Goal: Information Seeking & Learning: Find specific fact

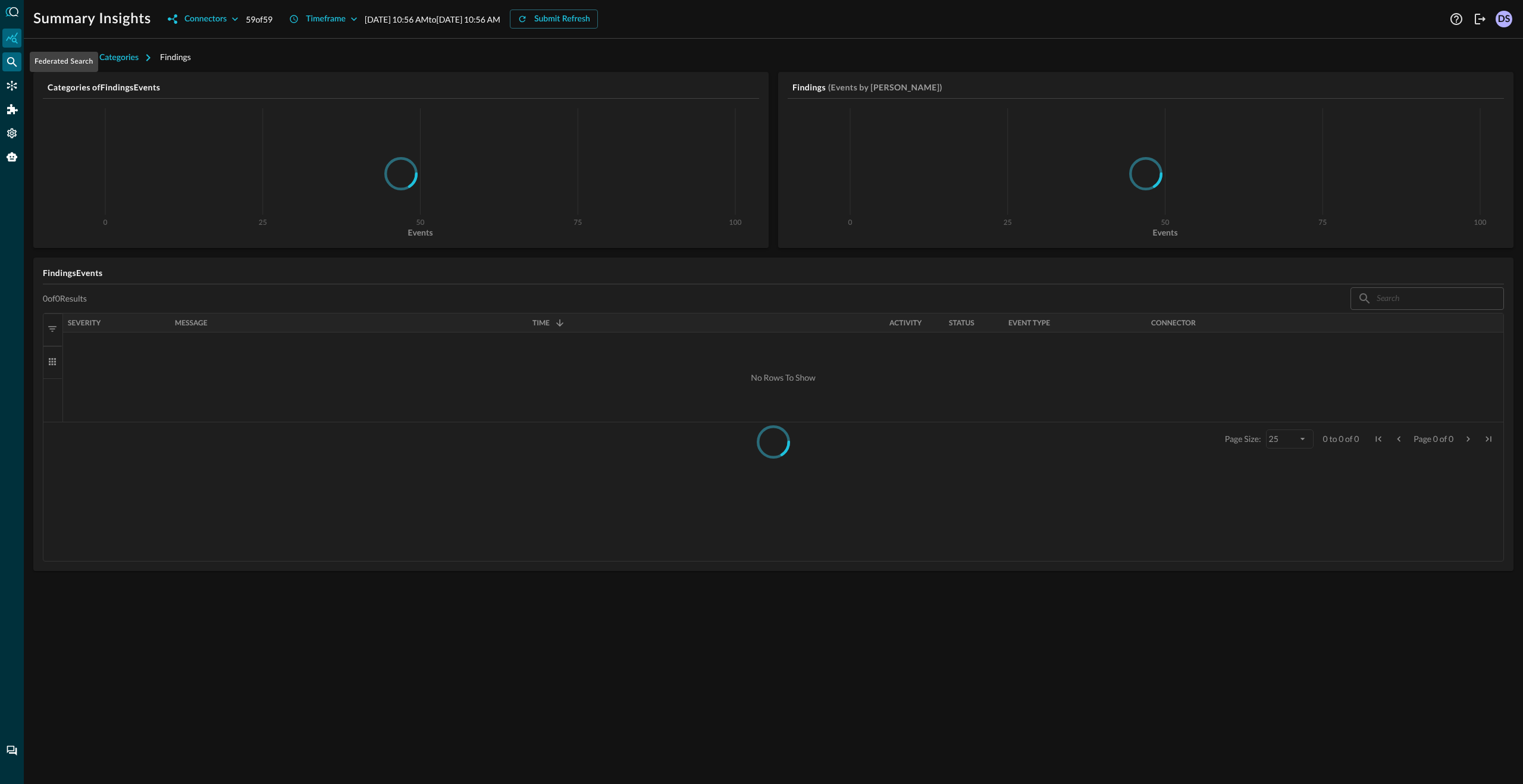
click at [17, 60] on icon "Federated Search" at bounding box center [12, 62] width 12 height 12
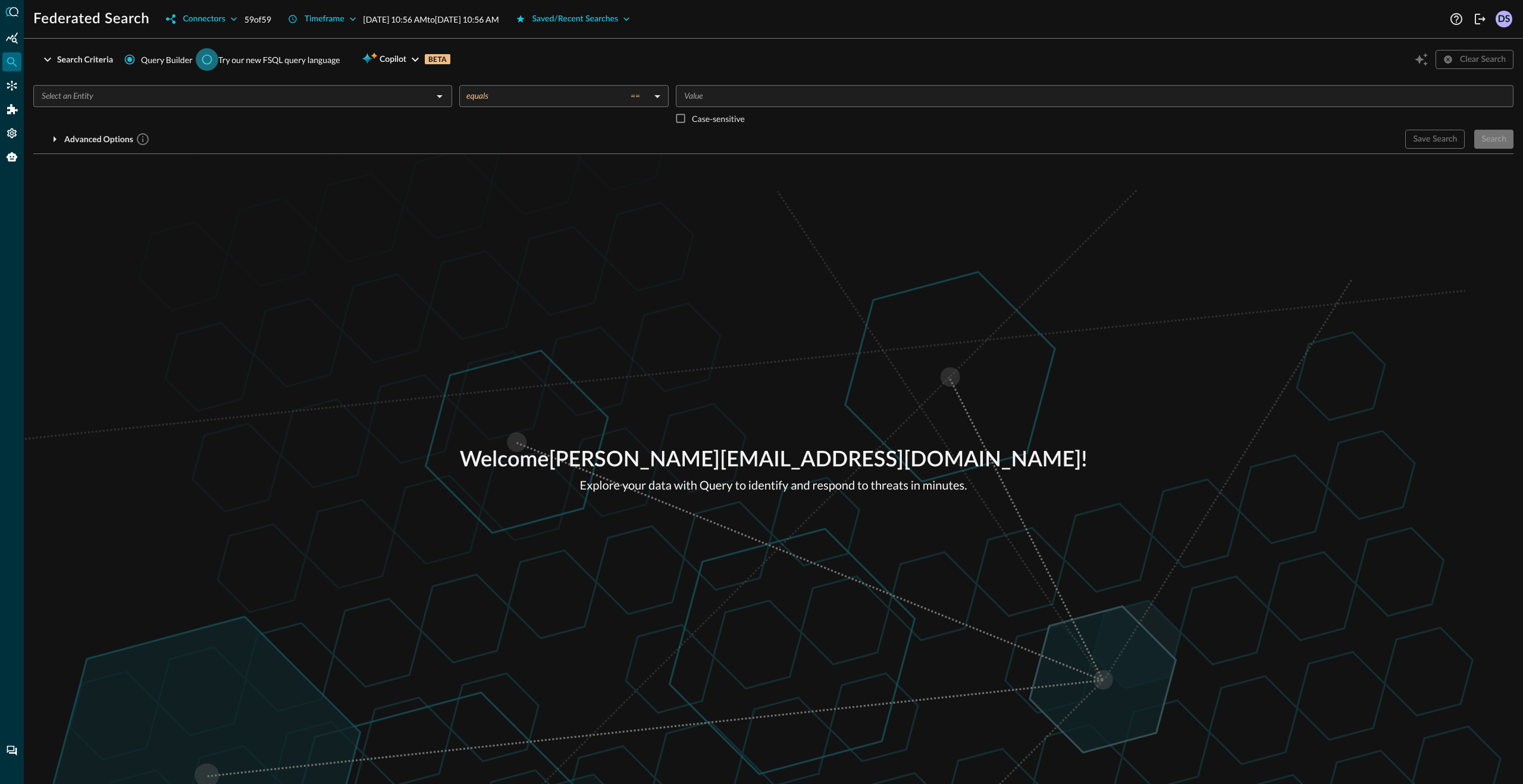
click at [207, 59] on input "Try our new FSQL query language" at bounding box center [207, 59] width 22 height 22
radio input "true"
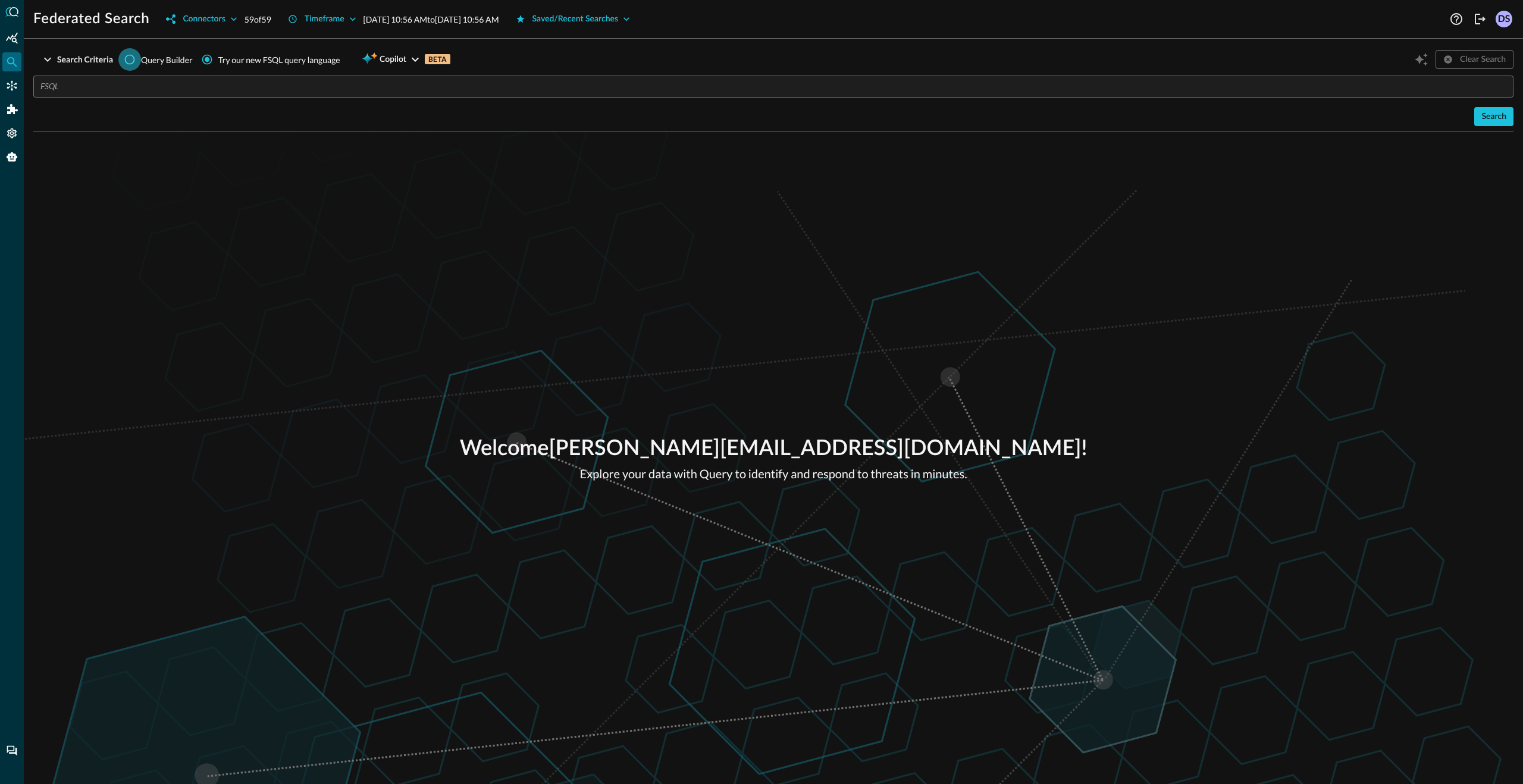
click at [130, 57] on input "Query Builder" at bounding box center [130, 59] width 22 height 22
radio input "true"
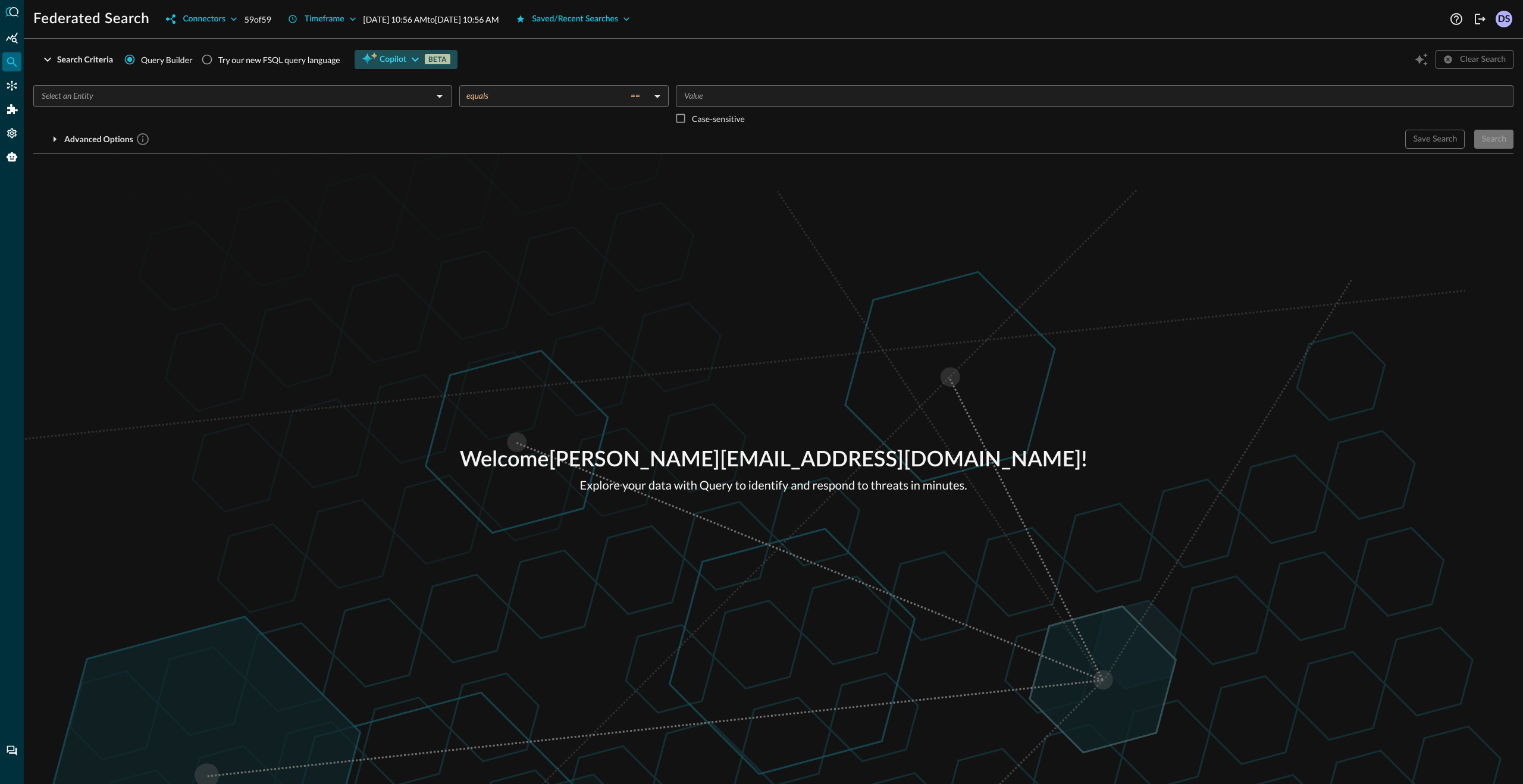
click at [396, 59] on span "Copilot" at bounding box center [393, 59] width 27 height 15
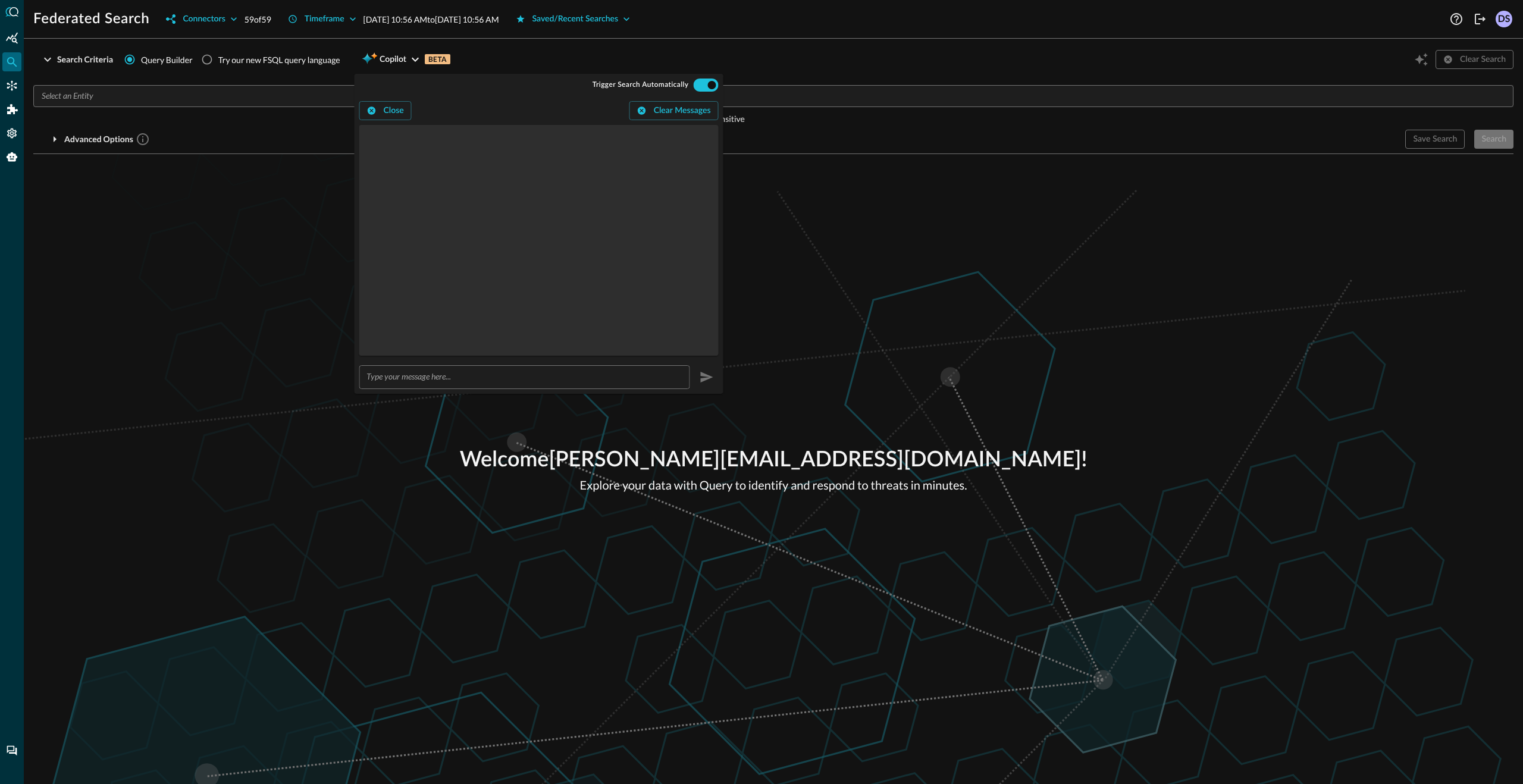
click at [305, 235] on div "Welcome dhiraj.sharan+demo@secdataops.com ! Explore your data with Query to ide…" at bounding box center [774, 469] width 1500 height 630
click at [276, 59] on div "Try our new FSQL query language" at bounding box center [280, 59] width 122 height 13
click at [219, 59] on input "Try our new FSQL query language" at bounding box center [207, 59] width 22 height 22
radio input "true"
radio input "false"
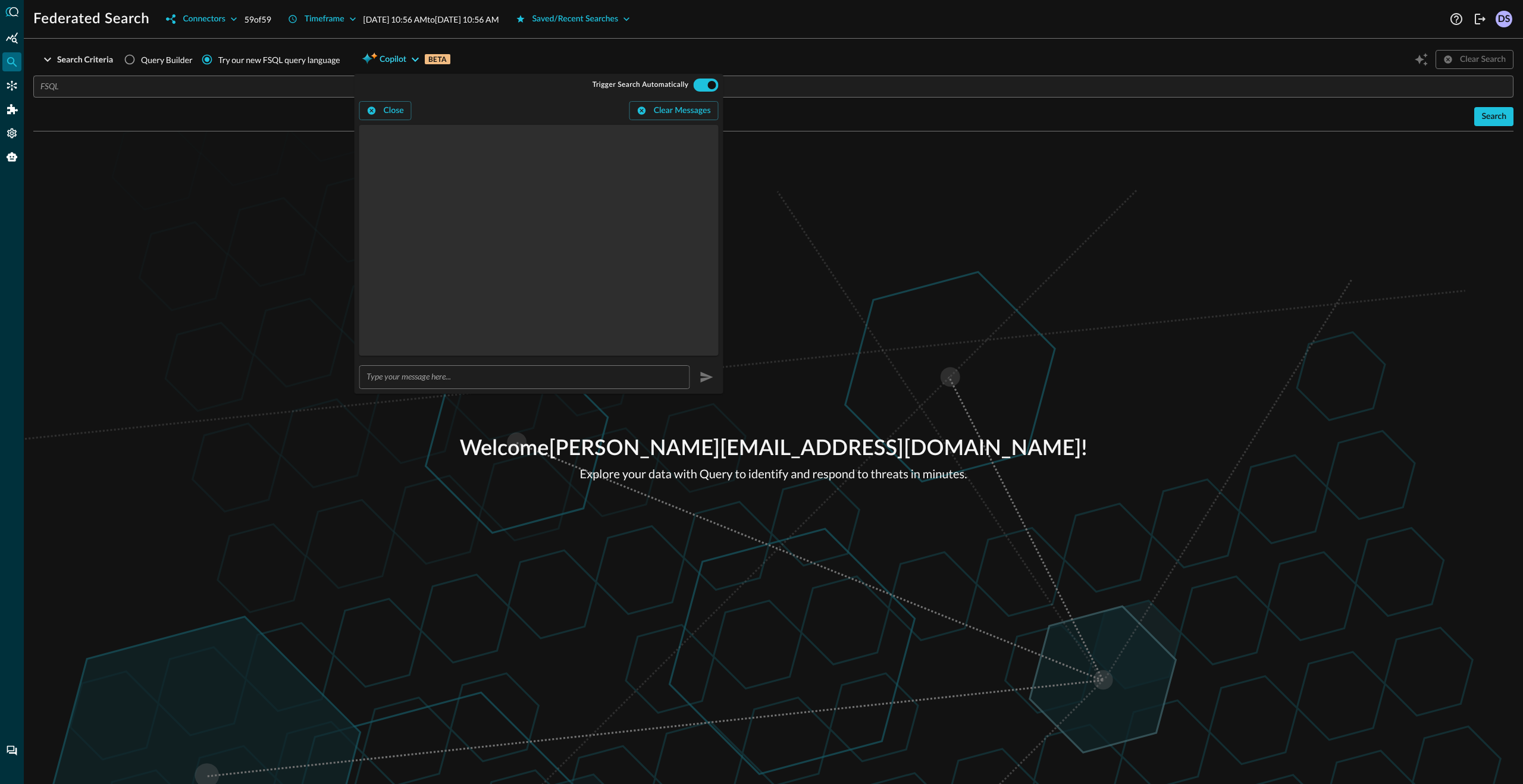
click at [397, 60] on span "Copilot" at bounding box center [393, 59] width 27 height 15
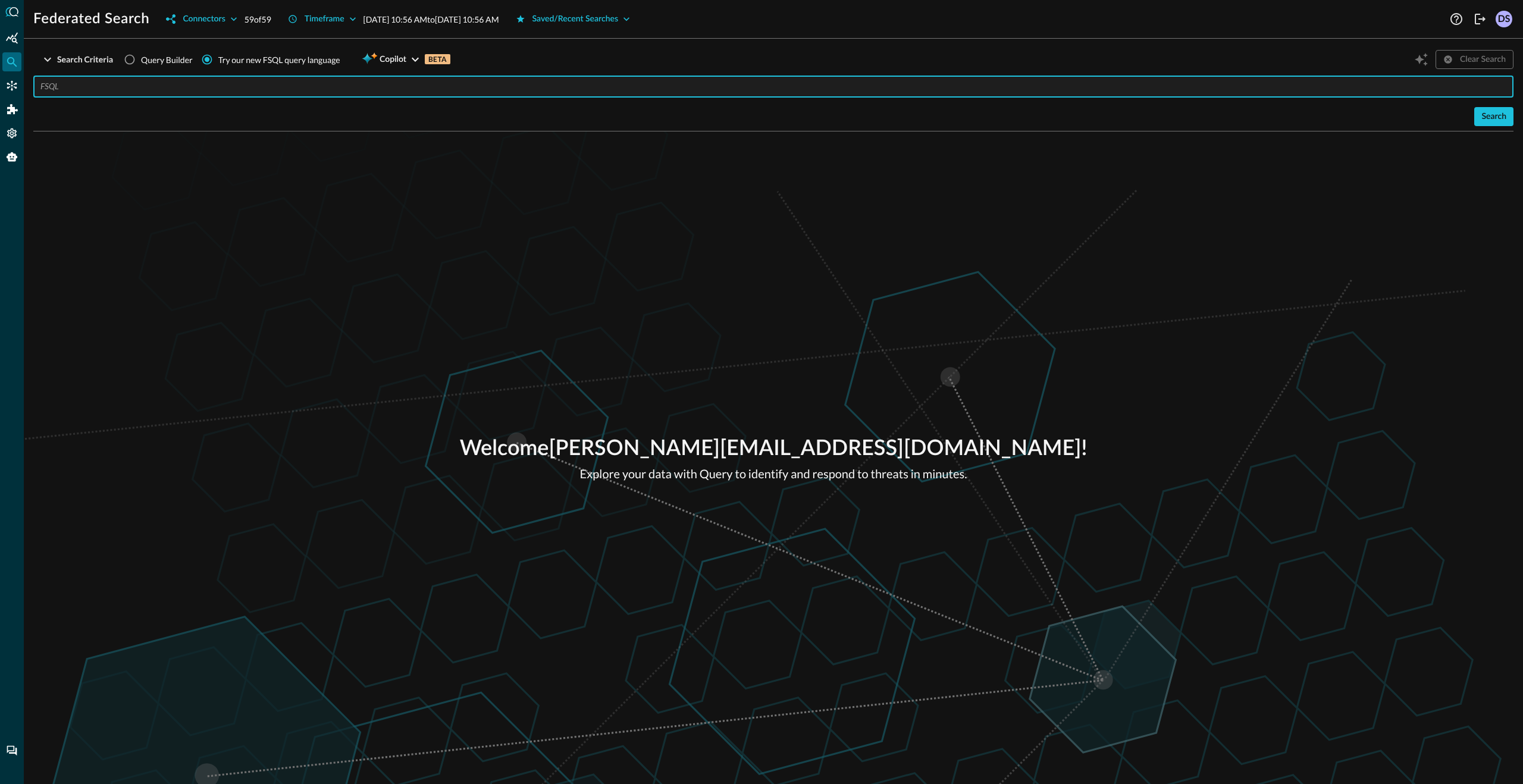
click at [345, 90] on input "text" at bounding box center [777, 87] width 1473 height 22
paste input "test-Dhirajtestenv_D13TtSygvcXZ8W2XwqVYoM"
type input "test-Dhirajtestenv_D13TtSygvcXZ8W2XwqVYoM"
paste input "EXPLAIN FIELDS #network"
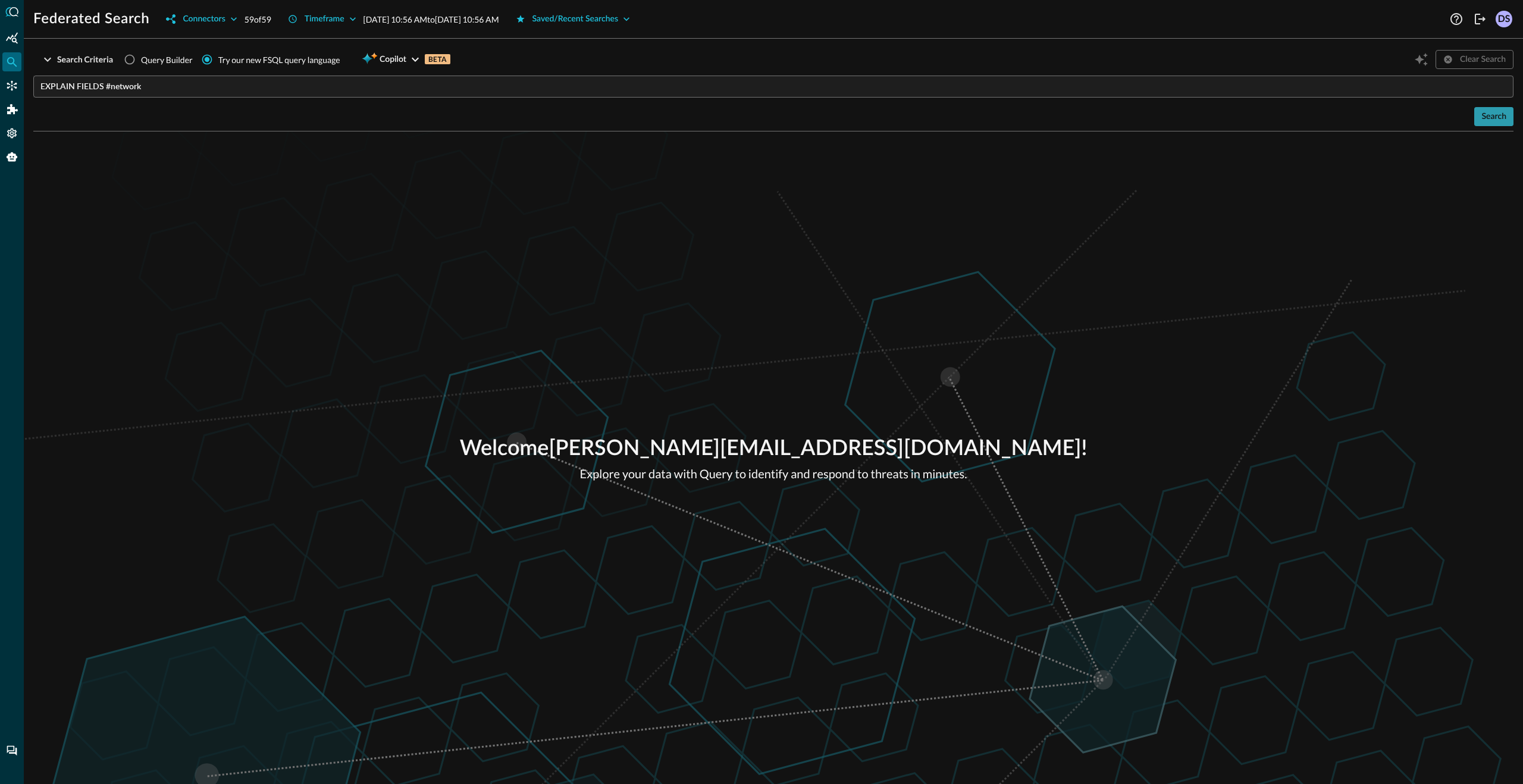
click at [1496, 120] on div "Search" at bounding box center [1494, 116] width 25 height 15
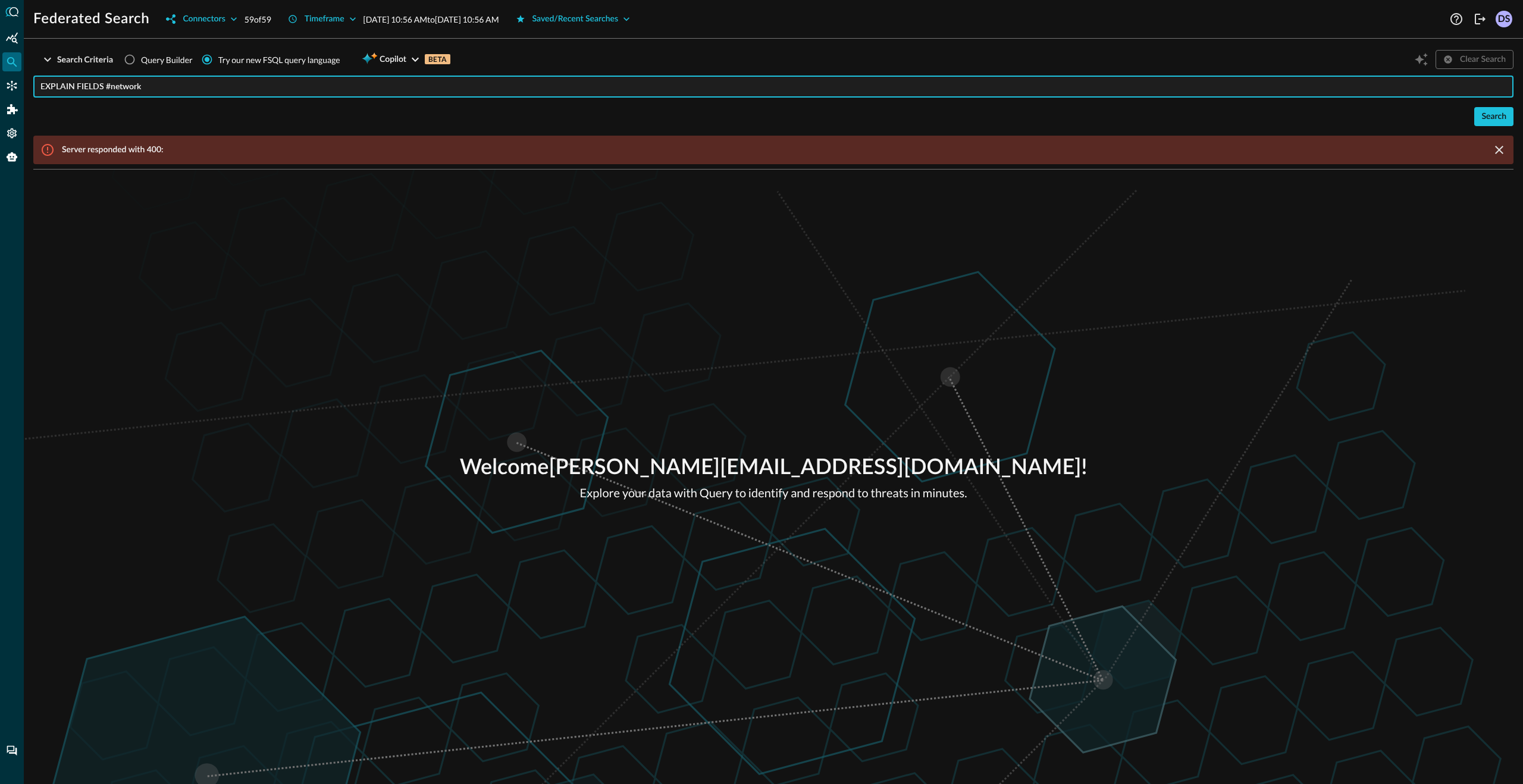
click at [475, 89] on input "EXPLAIN FIELDS #network" at bounding box center [777, 87] width 1473 height 22
paste input "QUERY %email = [EMAIL_ADDRESS][PERSON_NAME][PERSON_NAME][DOMAIN_NAME]'"
type input "QUERY %email = [EMAIL_ADDRESS][PERSON_NAME][PERSON_NAME][DOMAIN_NAME]'"
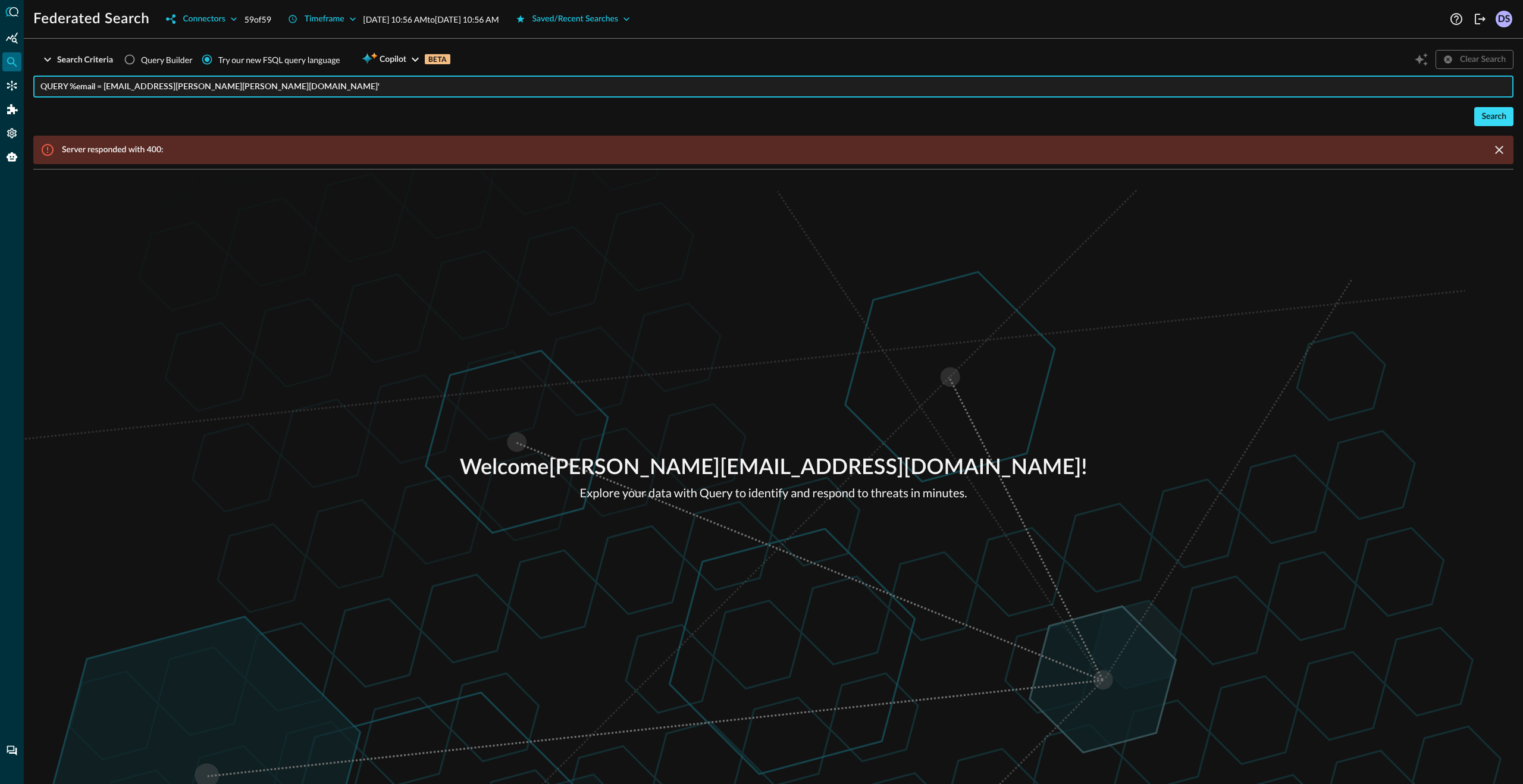
click at [1503, 119] on div "Search" at bounding box center [1494, 116] width 25 height 15
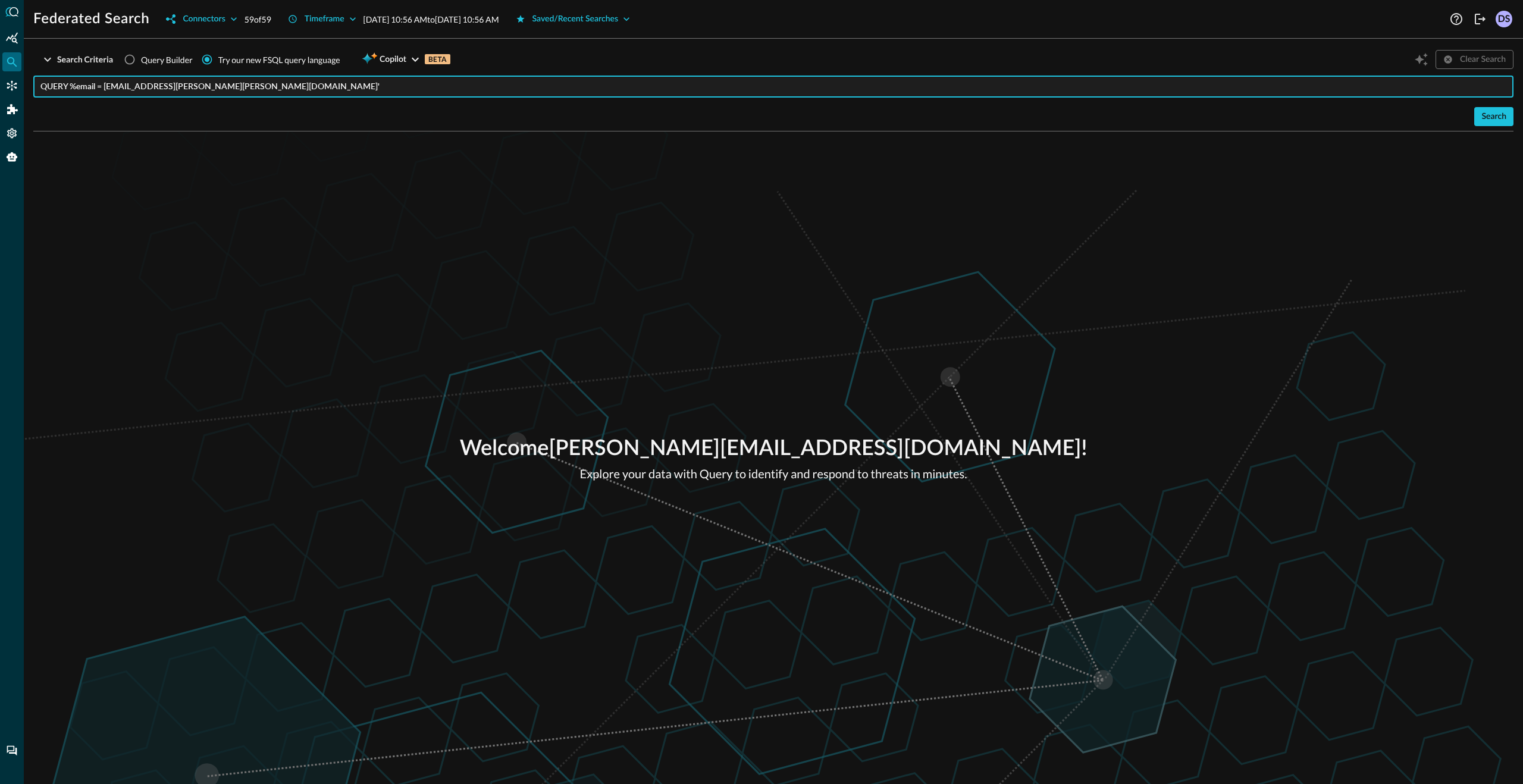
click at [419, 90] on input "QUERY %email = [EMAIL_ADDRESS][PERSON_NAME][PERSON_NAME][DOMAIN_NAME]'" at bounding box center [777, 87] width 1473 height 22
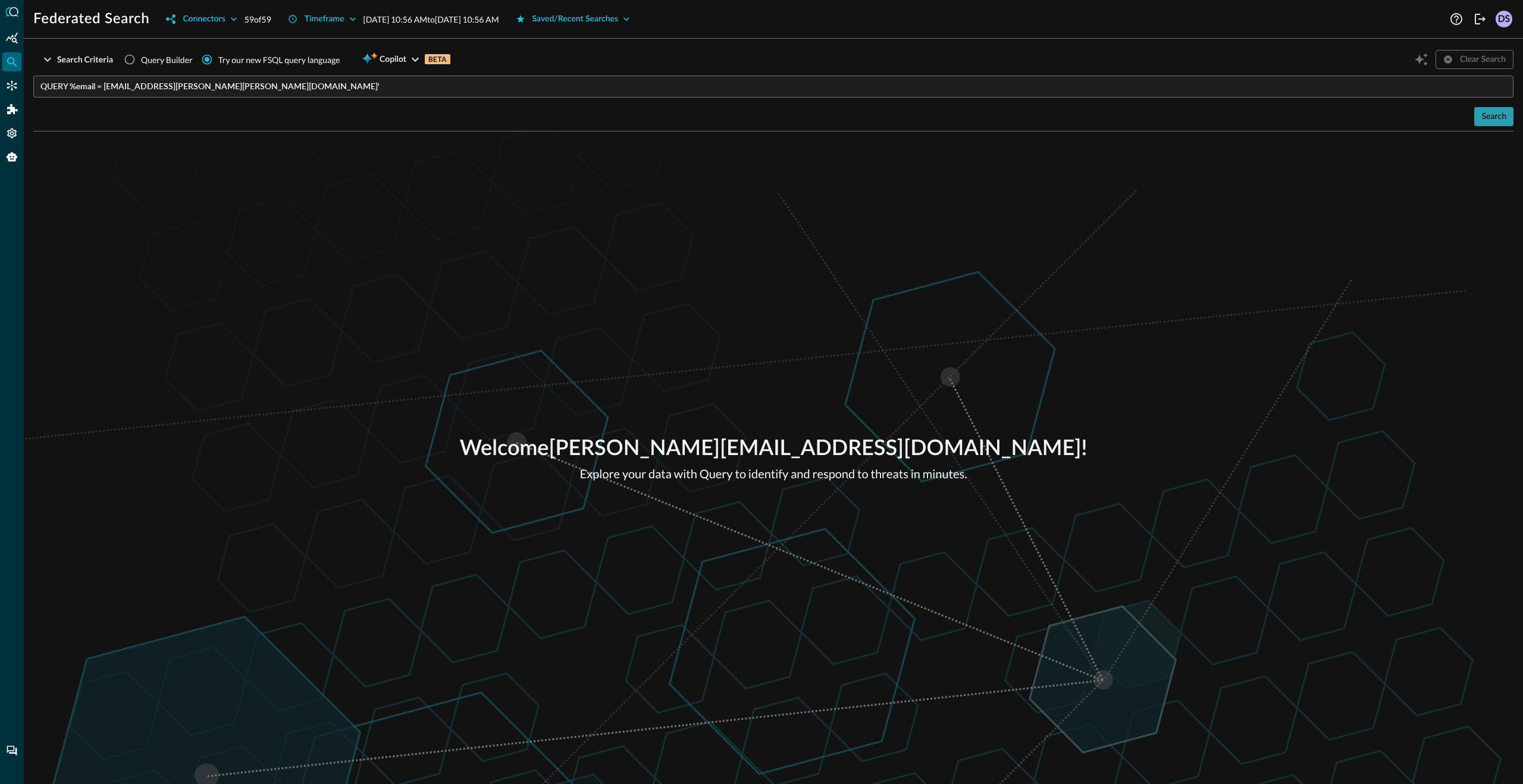
click at [1492, 116] on div "Search" at bounding box center [1494, 116] width 25 height 15
click at [17, 85] on icon "Connectors" at bounding box center [12, 86] width 12 height 12
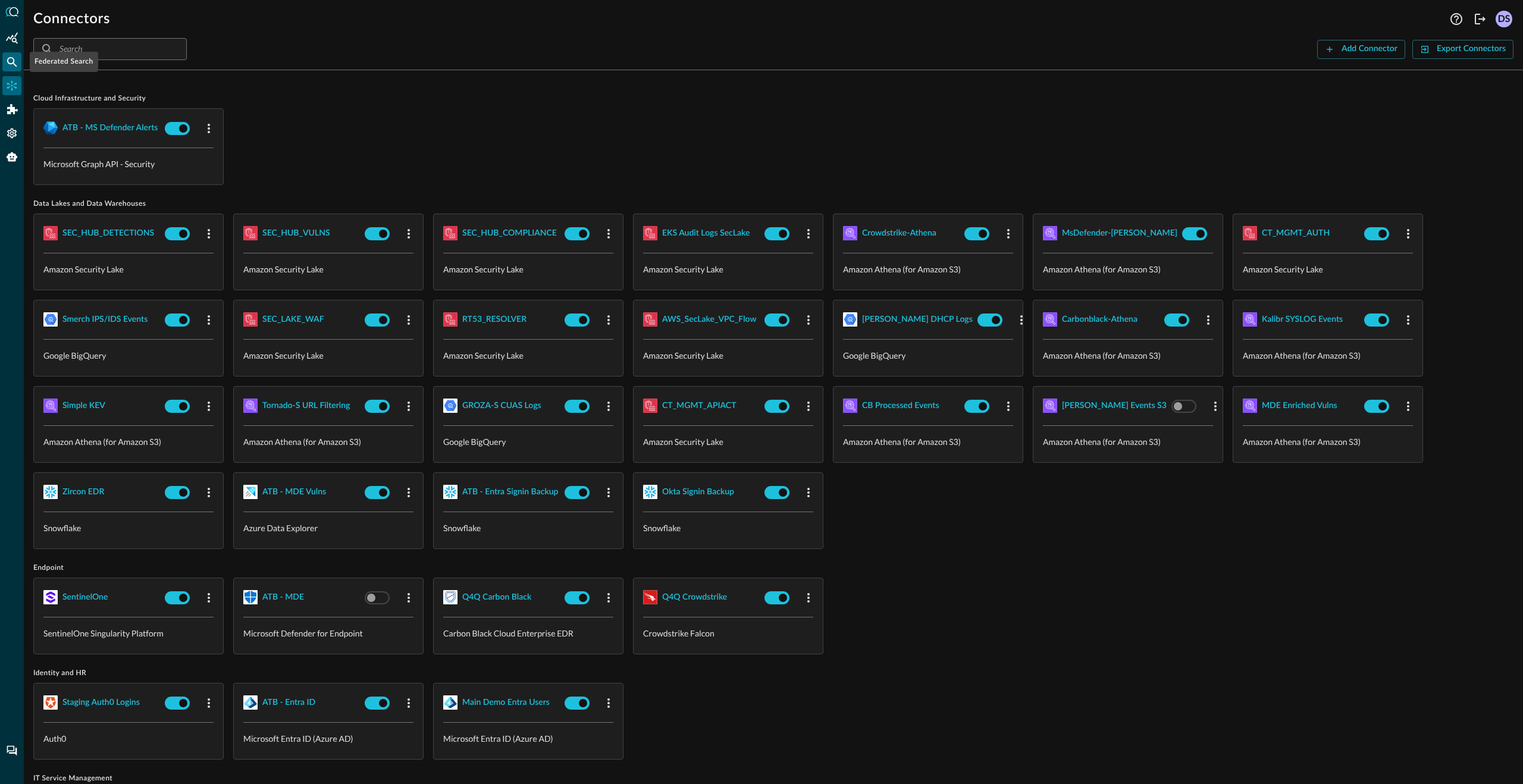
click at [9, 60] on icon "Federated Search" at bounding box center [12, 62] width 12 height 12
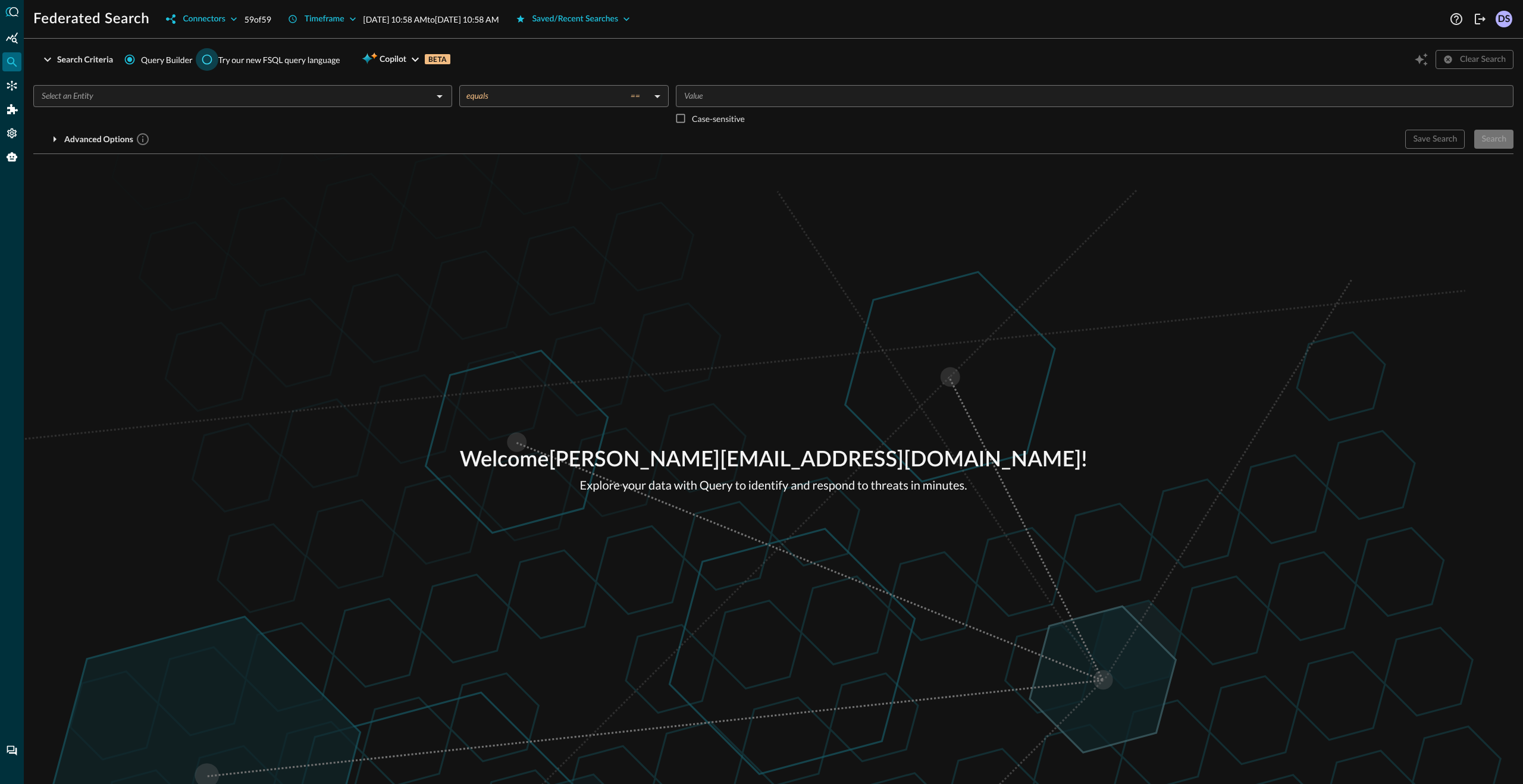
click at [209, 60] on input "Try our new FSQL query language" at bounding box center [207, 59] width 22 height 22
radio input "true"
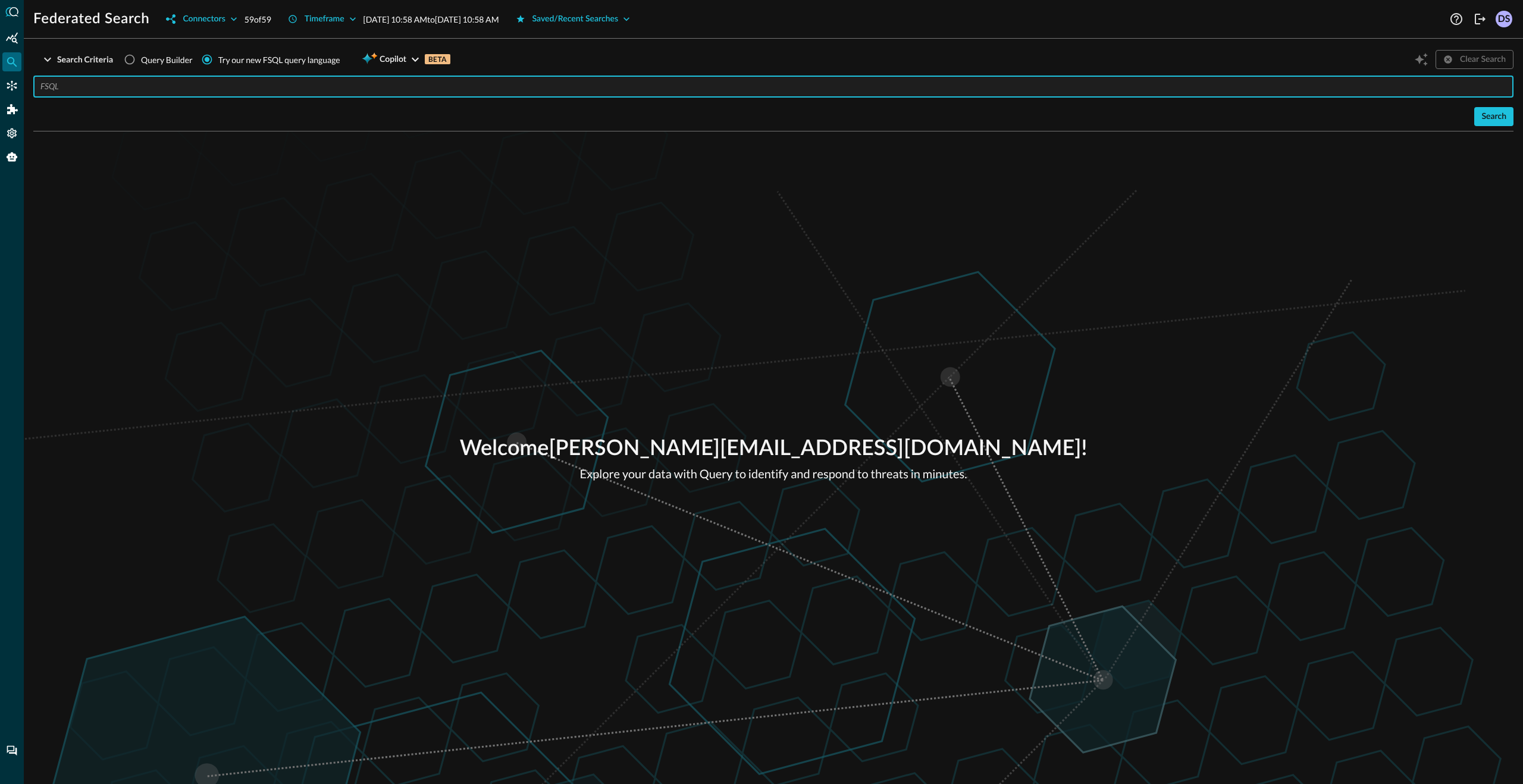
click at [258, 86] on input "text" at bounding box center [777, 87] width 1473 height 22
paste input "QUERY %email = [EMAIL_ADDRESS][PERSON_NAME][PERSON_NAME][DOMAIN_NAME]'"
type input "QUERY %email = [EMAIL_ADDRESS][PERSON_NAME][PERSON_NAME][DOMAIN_NAME]'"
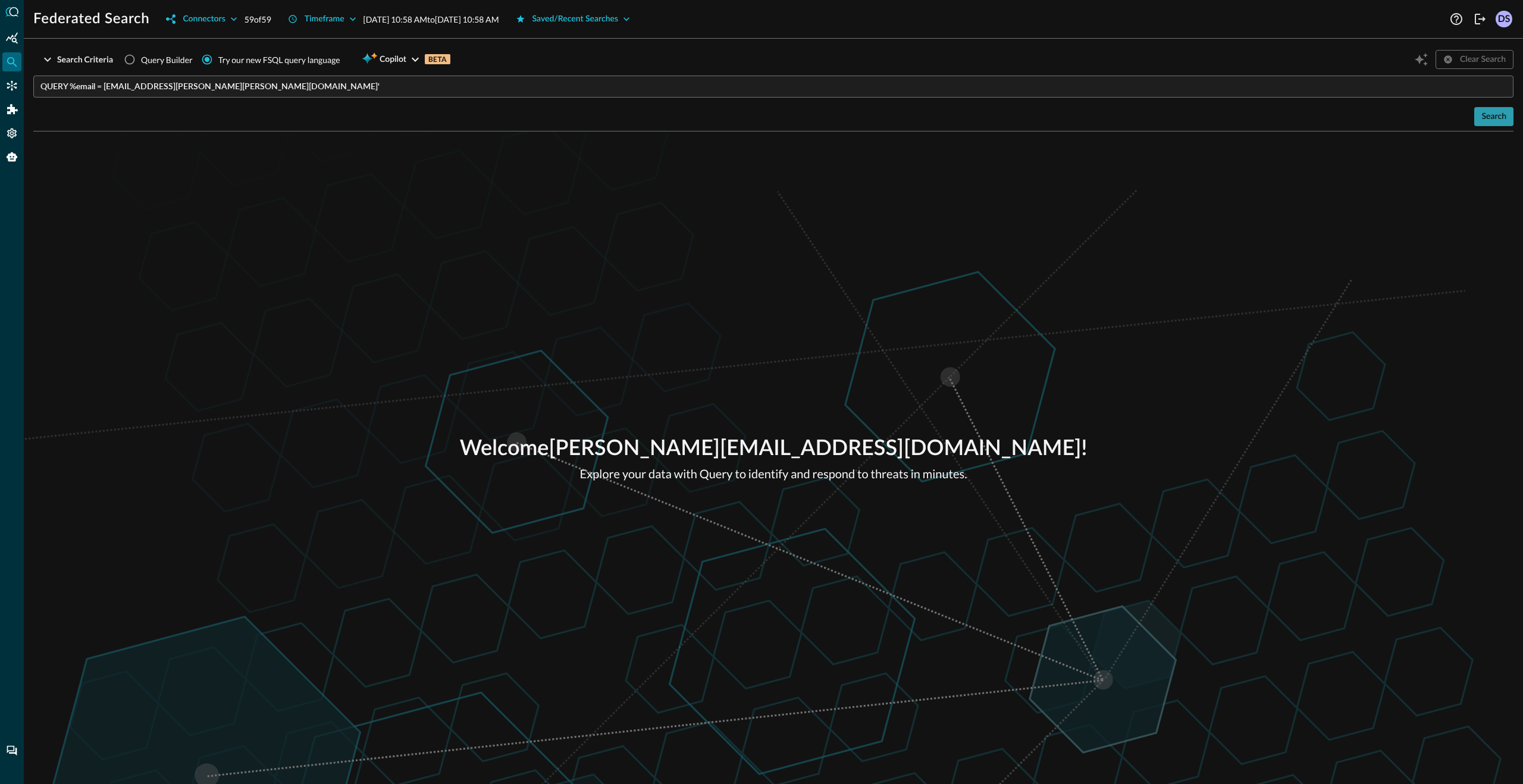
click at [1484, 118] on div "Search" at bounding box center [1494, 116] width 25 height 15
